Goal: Communication & Community: Ask a question

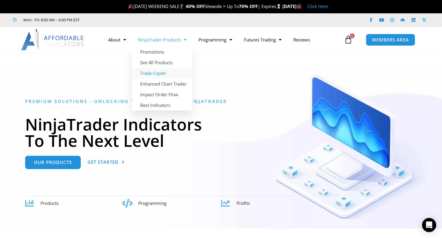
click at [161, 72] on link "Trade Copier" at bounding box center [162, 73] width 61 height 11
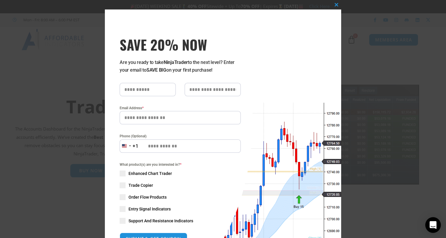
click at [431, 227] on icon "Open Intercom Messenger" at bounding box center [433, 225] width 8 height 8
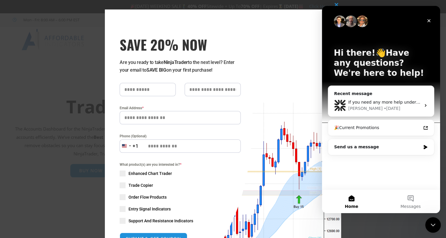
click at [435, 225] on icon "Close Intercom Messenger" at bounding box center [432, 223] width 7 height 7
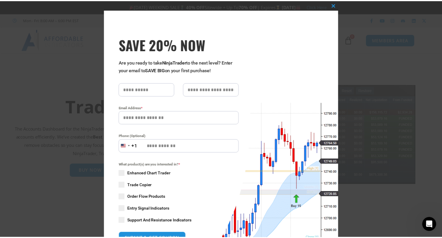
scroll to position [80, 0]
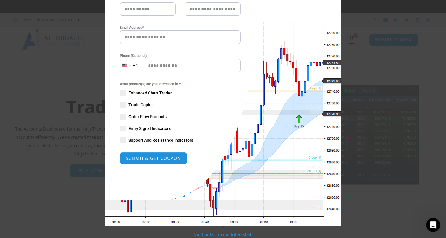
click at [356, 215] on div "Close this module SAVE 20% NOW Are you ready to take NinjaTrader to the next le…" at bounding box center [223, 119] width 446 height 238
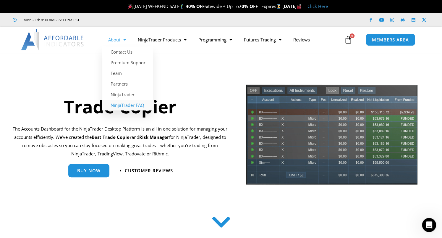
click at [121, 105] on link "NinjaTrader FAQ" at bounding box center [127, 105] width 51 height 11
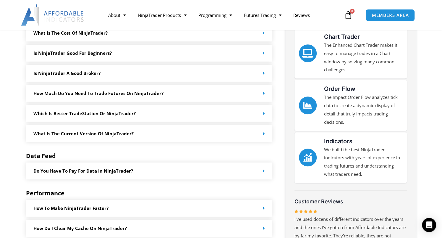
scroll to position [148, 0]
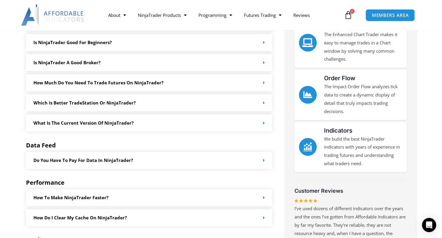
click at [109, 102] on link "Which is better TradeStation or NinjaTrader?" at bounding box center [84, 103] width 102 height 6
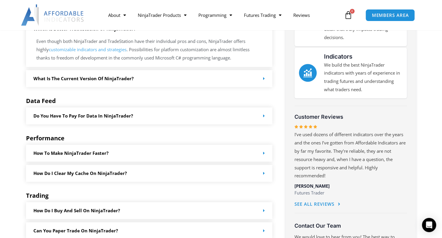
scroll to position [236, 0]
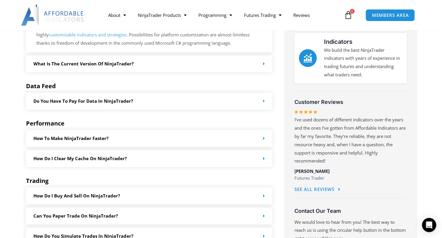
click at [117, 103] on link "Do you have to pay for data in NinjaTrader?" at bounding box center [83, 101] width 100 height 6
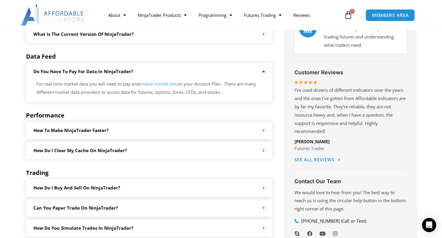
scroll to position [296, 0]
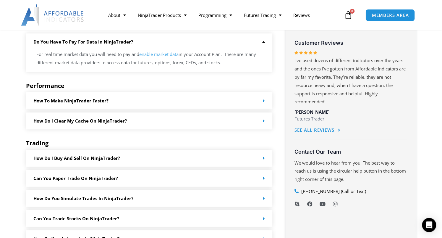
click at [93, 101] on link "How to make NinjaTrader faster?" at bounding box center [70, 101] width 75 height 6
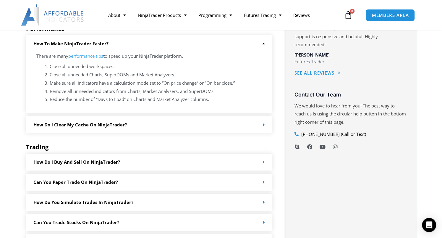
scroll to position [355, 0]
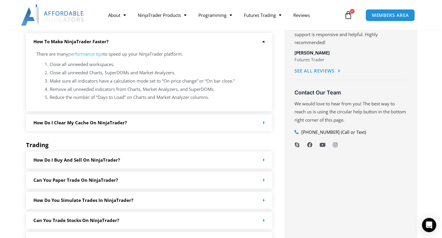
click at [69, 121] on link "How do I clear my cache on NinjaTrader?" at bounding box center [79, 122] width 93 height 6
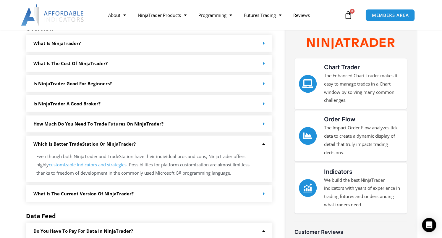
scroll to position [0, 0]
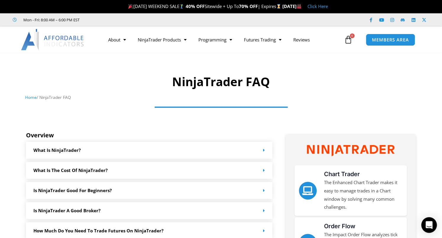
click at [430, 226] on icon "Open Intercom Messenger" at bounding box center [429, 225] width 8 height 8
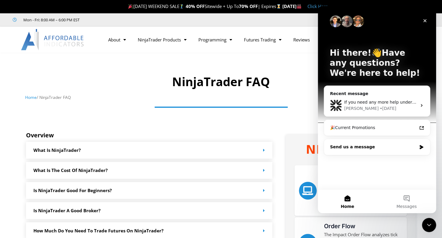
click at [352, 147] on div "Send us a message" at bounding box center [373, 147] width 87 height 6
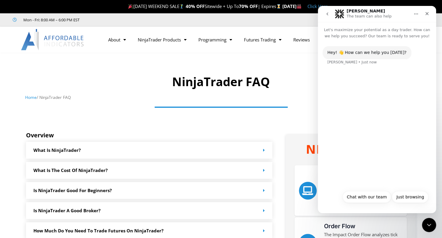
click at [358, 77] on div "Hey! 👋 How can we help you today? Solomon • Just now" at bounding box center [377, 113] width 118 height 148
click at [368, 197] on button "Chat with our team" at bounding box center [366, 197] width 49 height 12
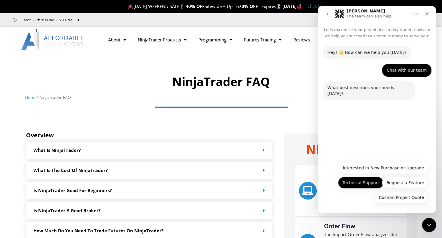
click at [363, 181] on button "Technical Support" at bounding box center [361, 182] width 46 height 12
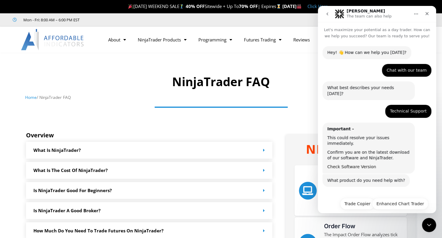
scroll to position [9, 0]
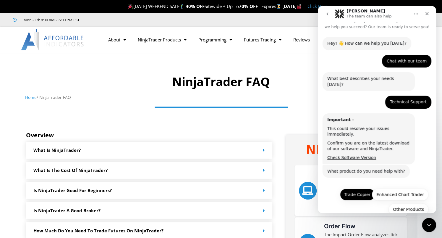
click at [355, 188] on button "Trade Copier" at bounding box center [357, 194] width 35 height 12
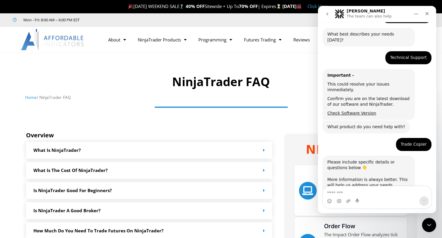
scroll to position [60, 0]
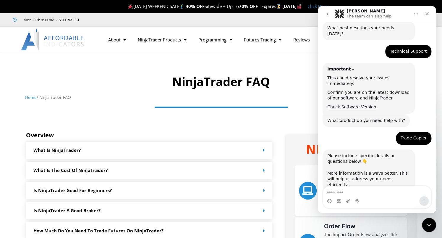
click at [337, 192] on textarea "Message…" at bounding box center [377, 191] width 108 height 10
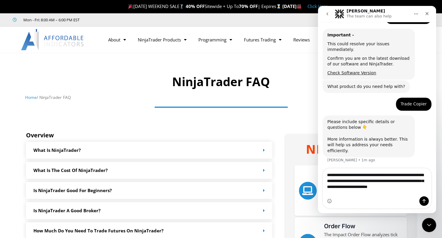
scroll to position [100, 0]
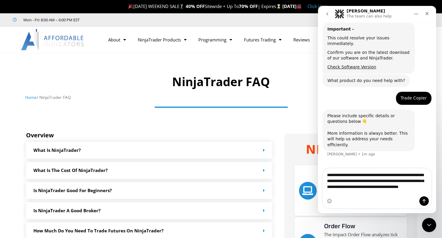
click at [383, 195] on textarea "**********" at bounding box center [377, 182] width 108 height 28
type textarea "**********"
click at [345, 204] on div "Intercom messenger" at bounding box center [377, 200] width 108 height 9
click at [343, 201] on div "Intercom messenger" at bounding box center [377, 200] width 108 height 9
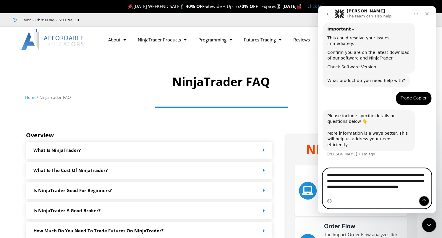
click at [424, 199] on icon "Send a message…" at bounding box center [423, 201] width 3 height 4
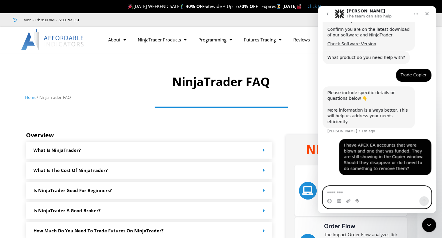
scroll to position [120, 0]
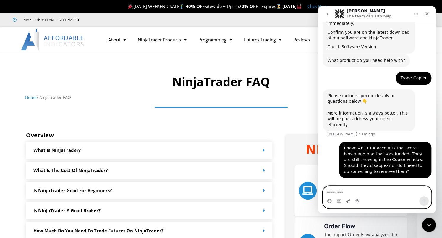
click at [347, 201] on icon "Upload attachment" at bounding box center [348, 200] width 4 height 3
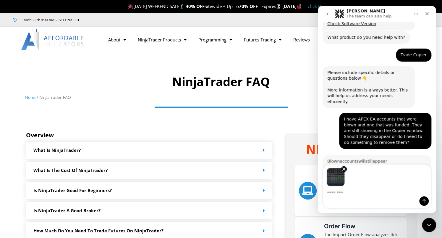
scroll to position [1, 0]
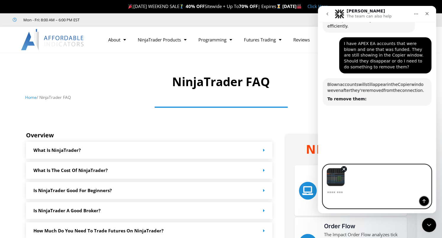
click at [424, 201] on icon "Send a message…" at bounding box center [423, 200] width 5 height 5
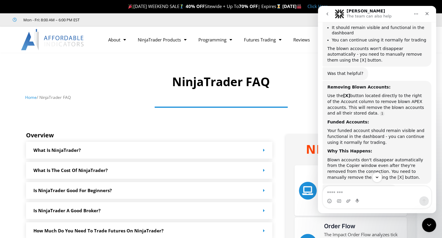
scroll to position [415, 0]
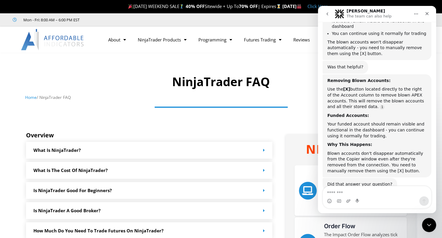
click at [336, 192] on textarea "Message…" at bounding box center [377, 191] width 108 height 10
drag, startPoint x: 345, startPoint y: 151, endPoint x: 363, endPoint y: 154, distance: 18.8
click at [363, 154] on div "Blown accounts don't disappear automatically from the Copier window even after …" at bounding box center [376, 161] width 99 height 23
copy div "[X] button"
click at [335, 194] on textarea "Message…" at bounding box center [377, 191] width 108 height 10
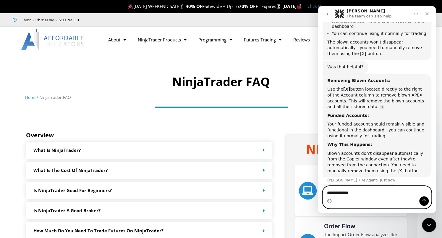
paste textarea "**********"
type textarea "**********"
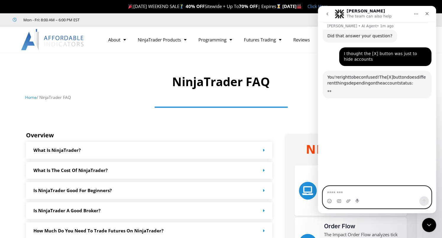
scroll to position [579, 0]
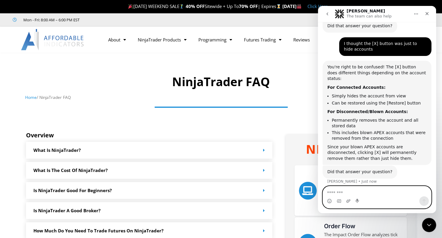
click at [340, 193] on textarea "Message…" at bounding box center [377, 191] width 108 height 10
click at [383, 191] on textarea "**********" at bounding box center [377, 191] width 108 height 10
type textarea "**********"
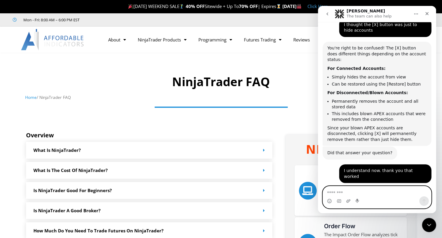
scroll to position [614, 0]
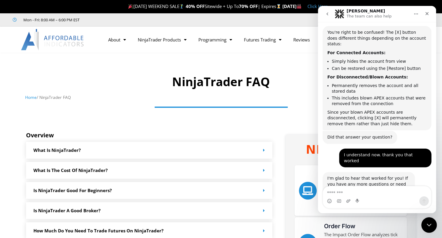
click at [430, 223] on icon "Close Intercom Messenger" at bounding box center [428, 224] width 4 height 2
